Goal: Transaction & Acquisition: Purchase product/service

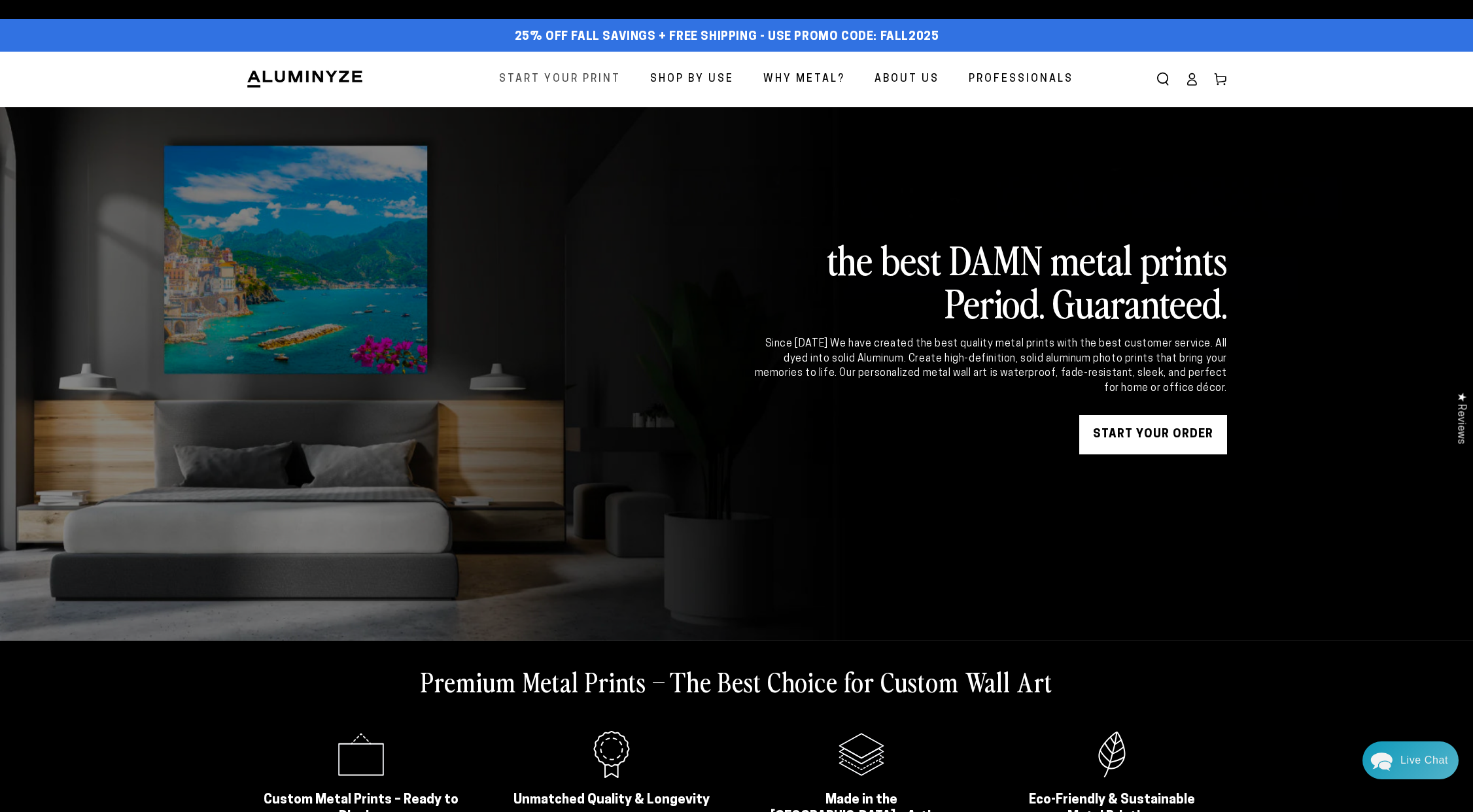
click at [575, 72] on span "Start Your Print" at bounding box center [560, 79] width 121 height 19
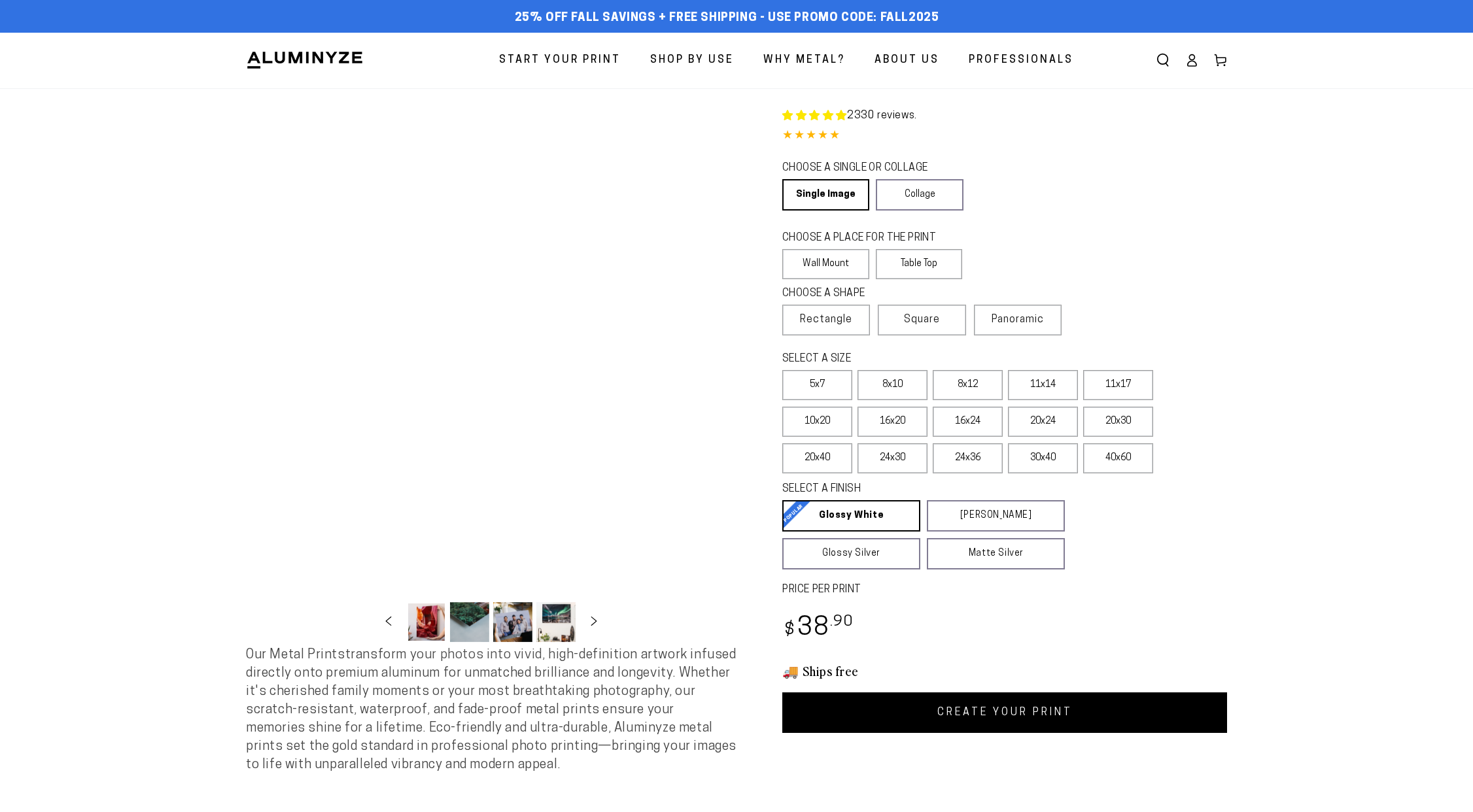
select select "**********"
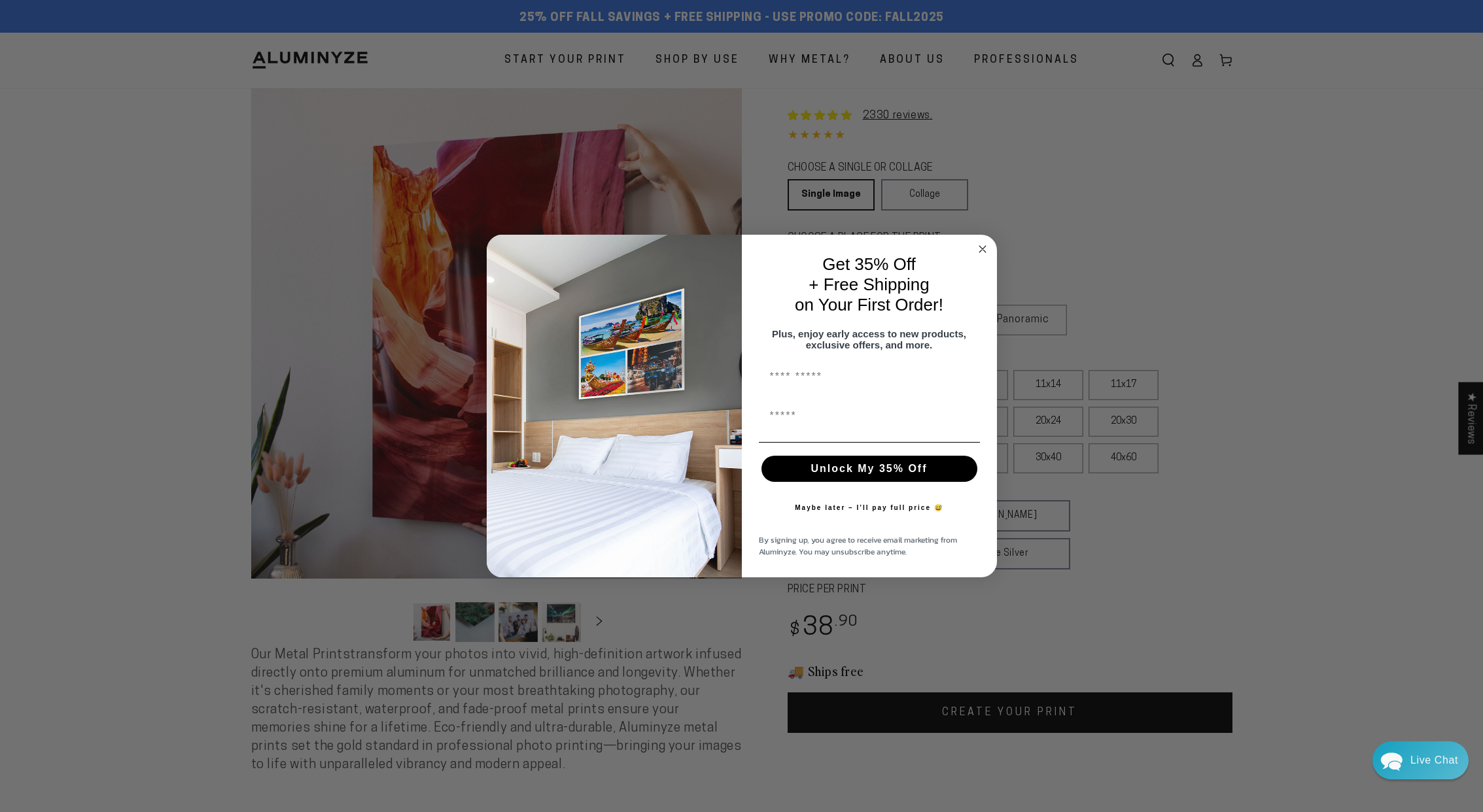
click at [986, 242] on circle "Close dialog" at bounding box center [982, 250] width 15 height 15
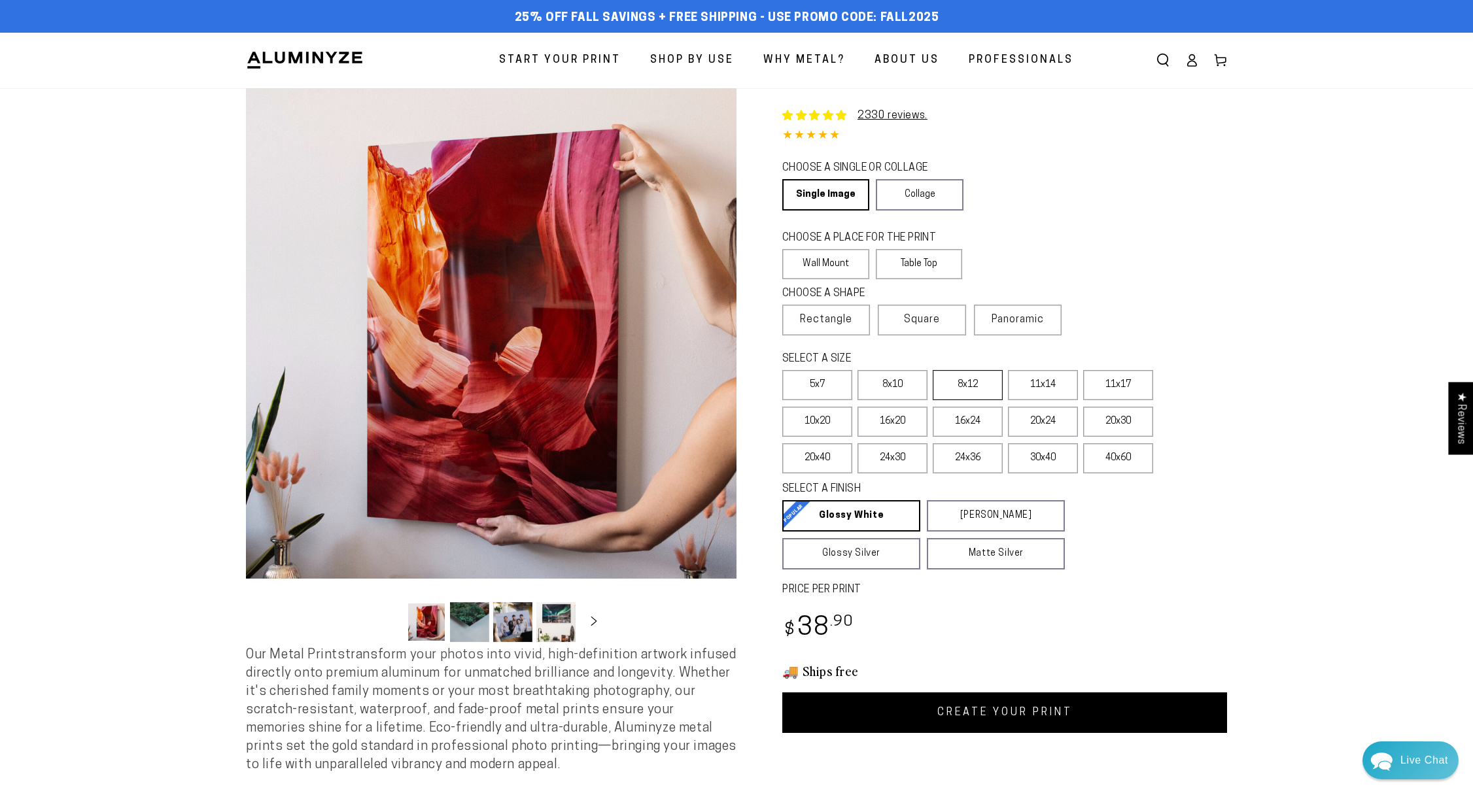
click at [981, 386] on label "8x12" at bounding box center [968, 385] width 70 height 30
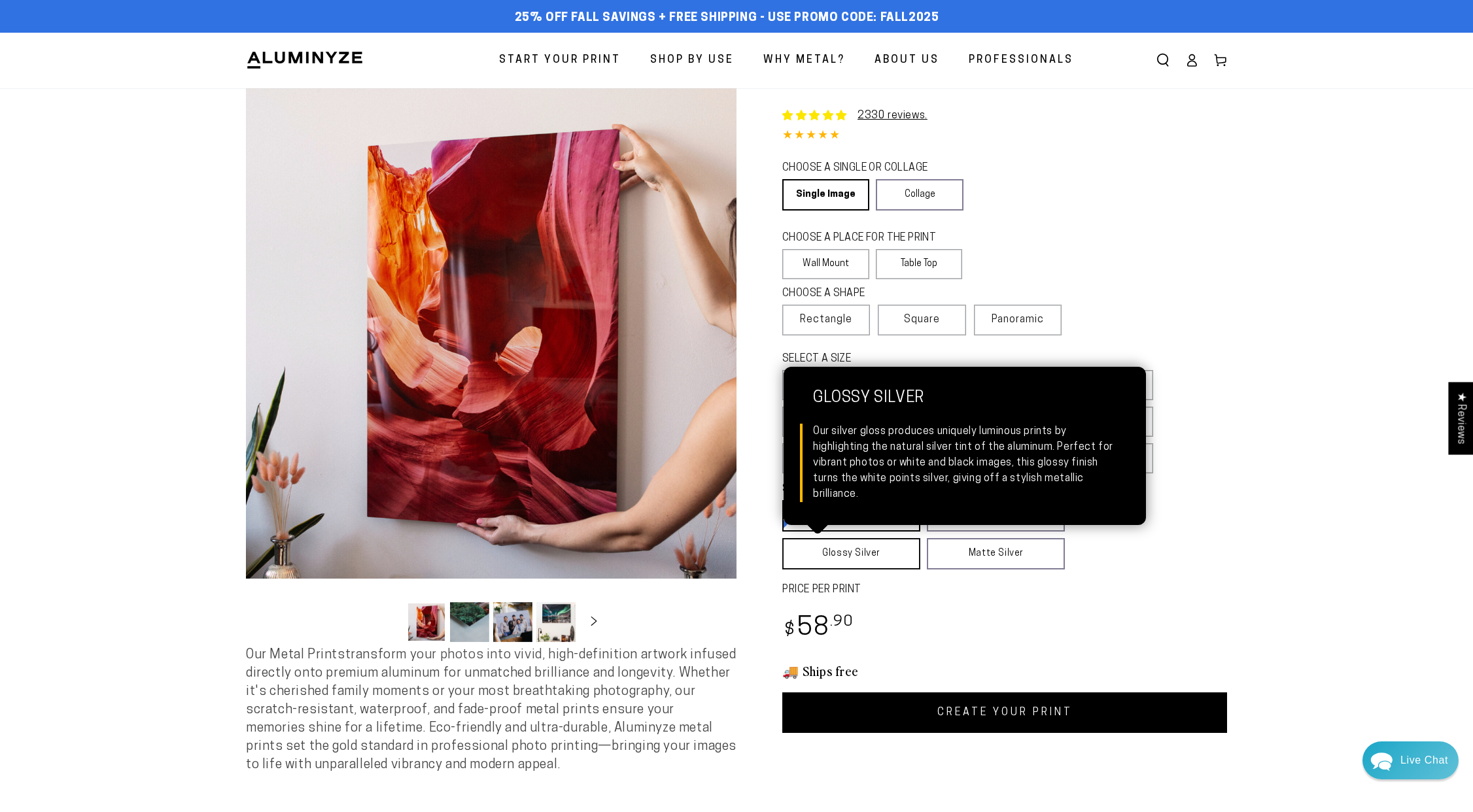
click at [884, 559] on link "Glossy Silver Glossy Silver Our silver gloss produces uniquely luminous prints …" at bounding box center [851, 554] width 138 height 31
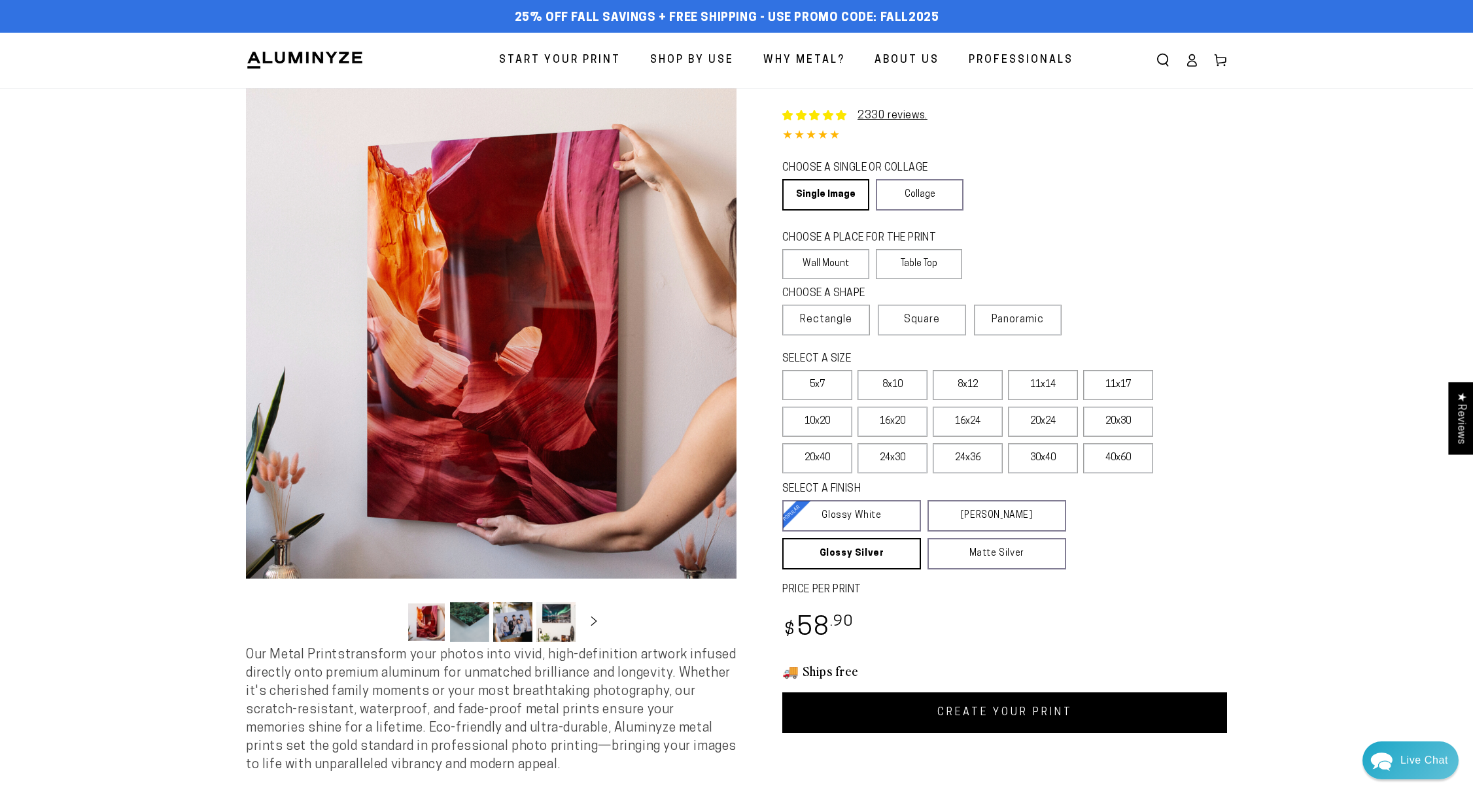
click at [1014, 718] on link "CREATE YOUR PRINT" at bounding box center [1004, 713] width 445 height 41
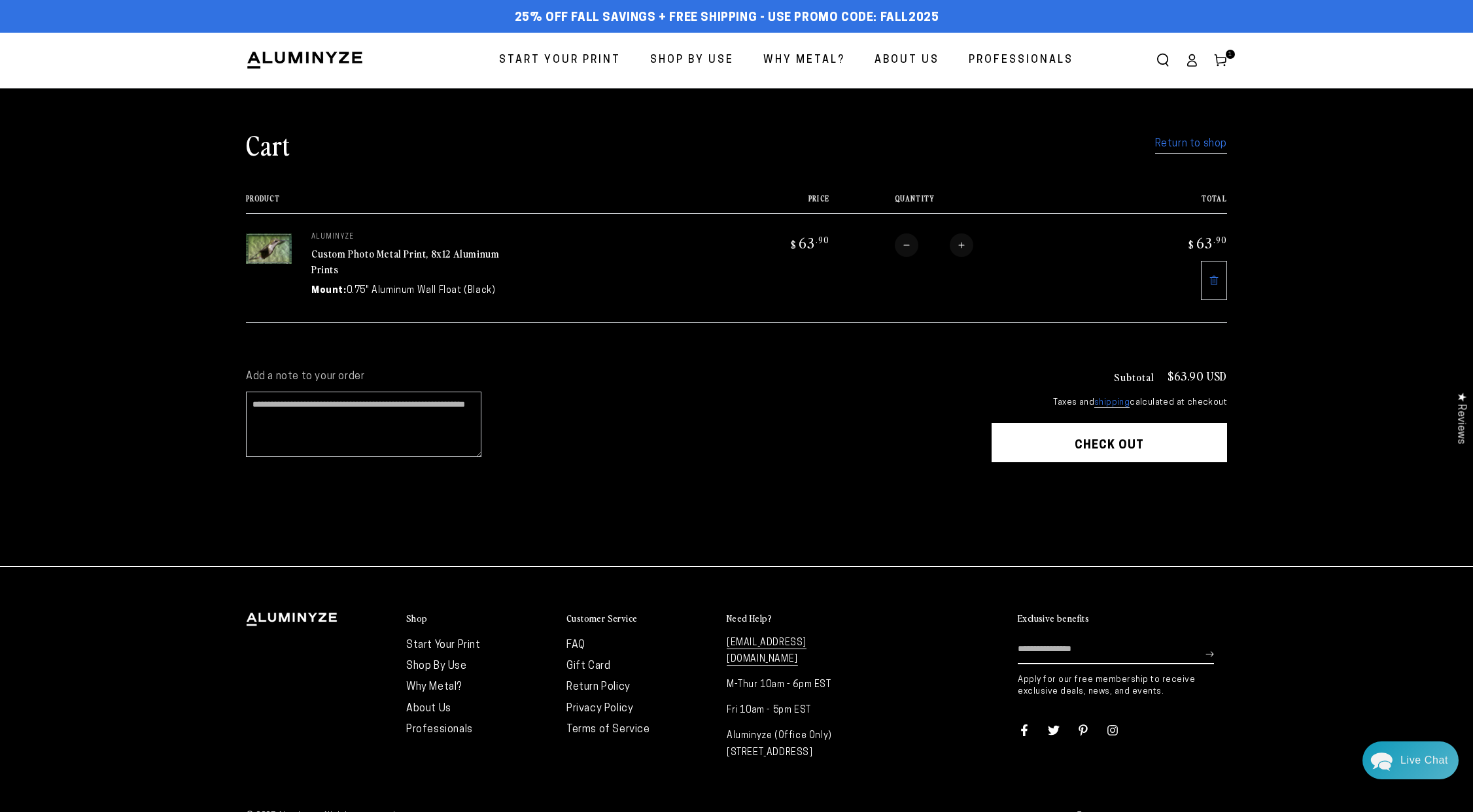
click at [1079, 442] on button "Check out" at bounding box center [1109, 442] width 236 height 39
